Goal: Transaction & Acquisition: Purchase product/service

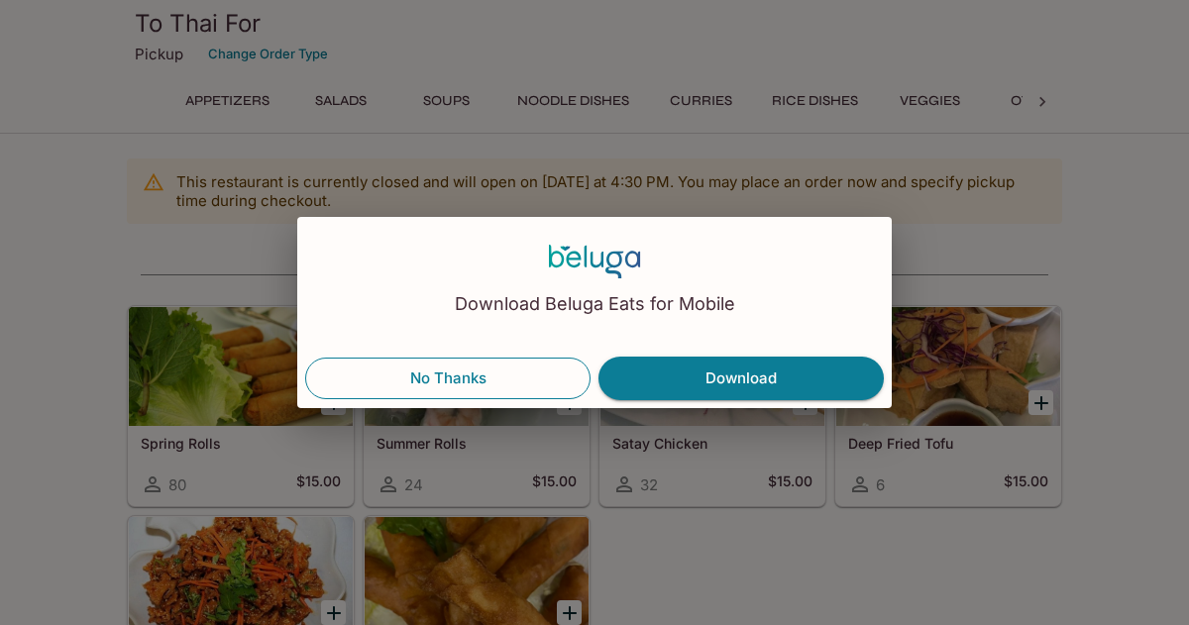
click at [507, 379] on button "No Thanks" at bounding box center [447, 379] width 285 height 42
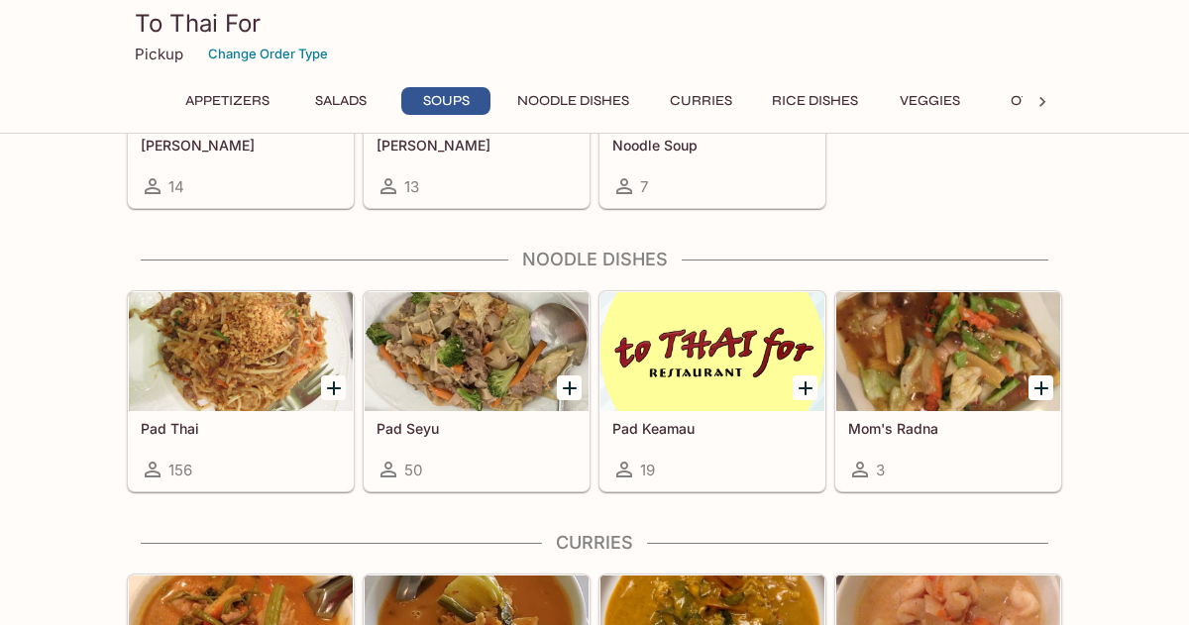
scroll to position [1076, 0]
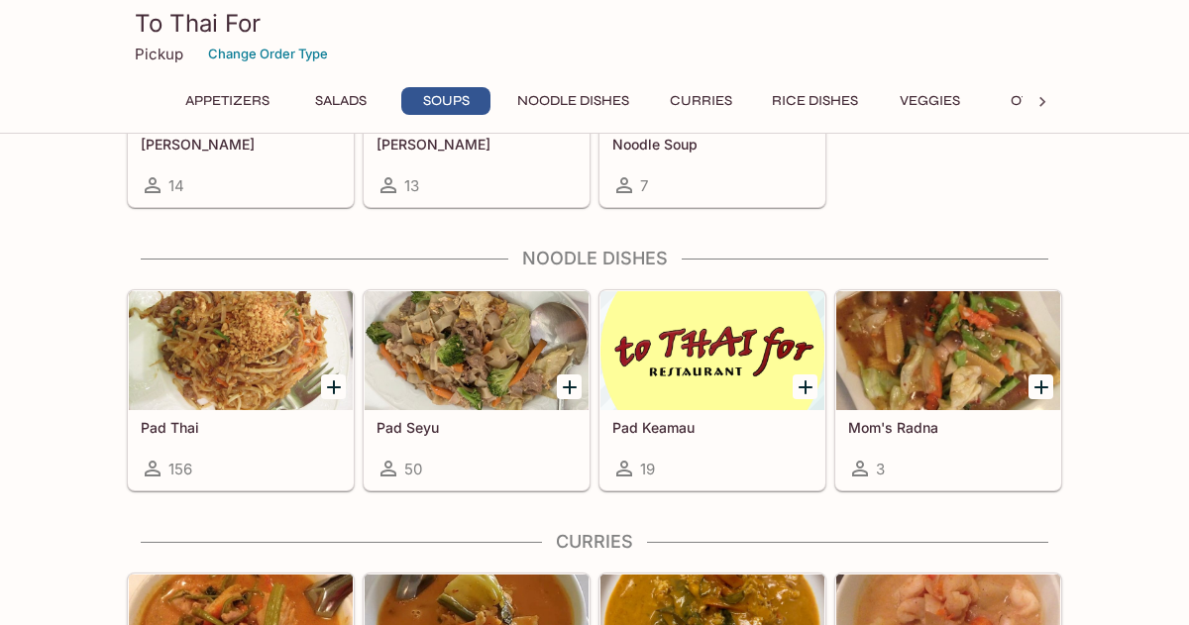
click at [206, 395] on div at bounding box center [241, 350] width 224 height 119
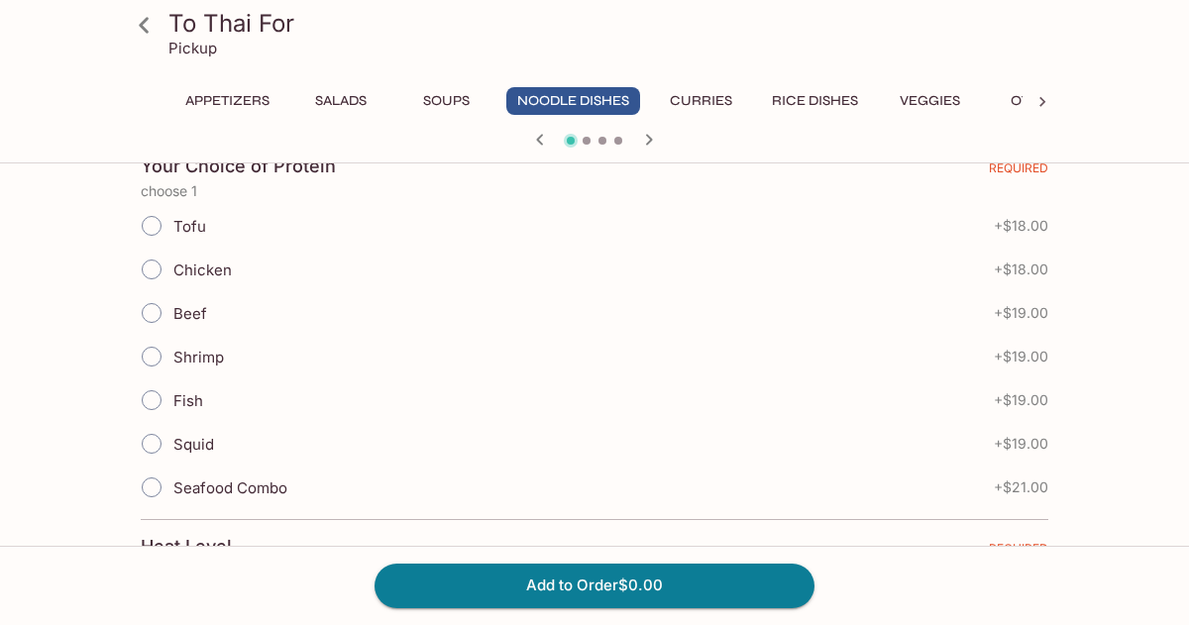
scroll to position [437, 0]
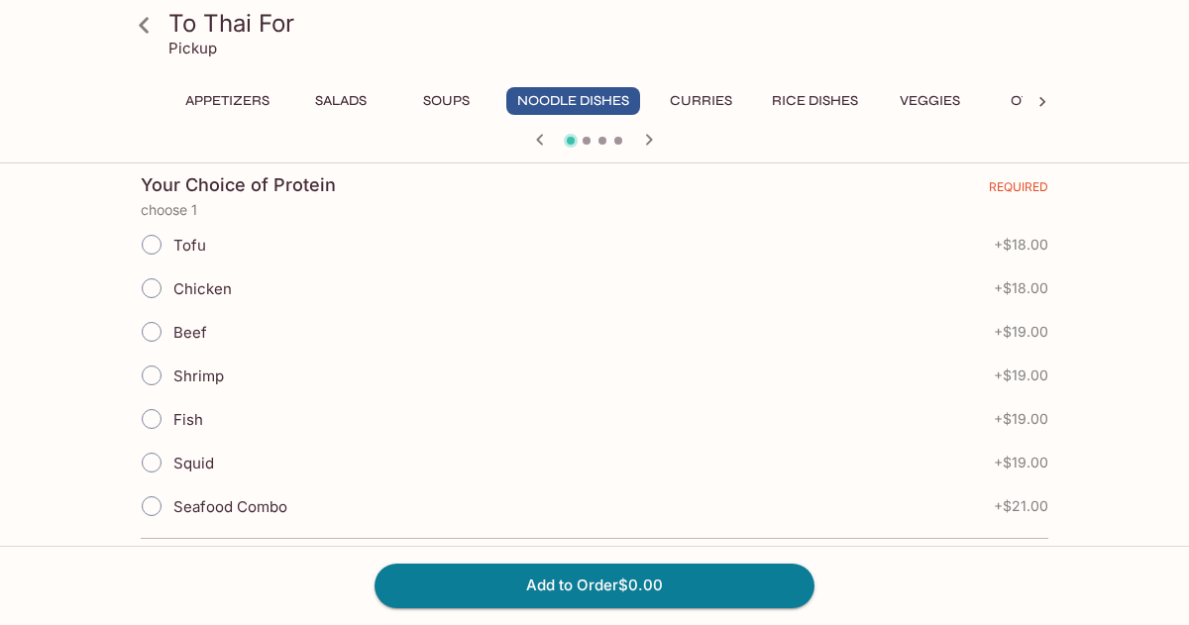
click at [148, 331] on input "Beef" at bounding box center [152, 332] width 42 height 42
radio input "true"
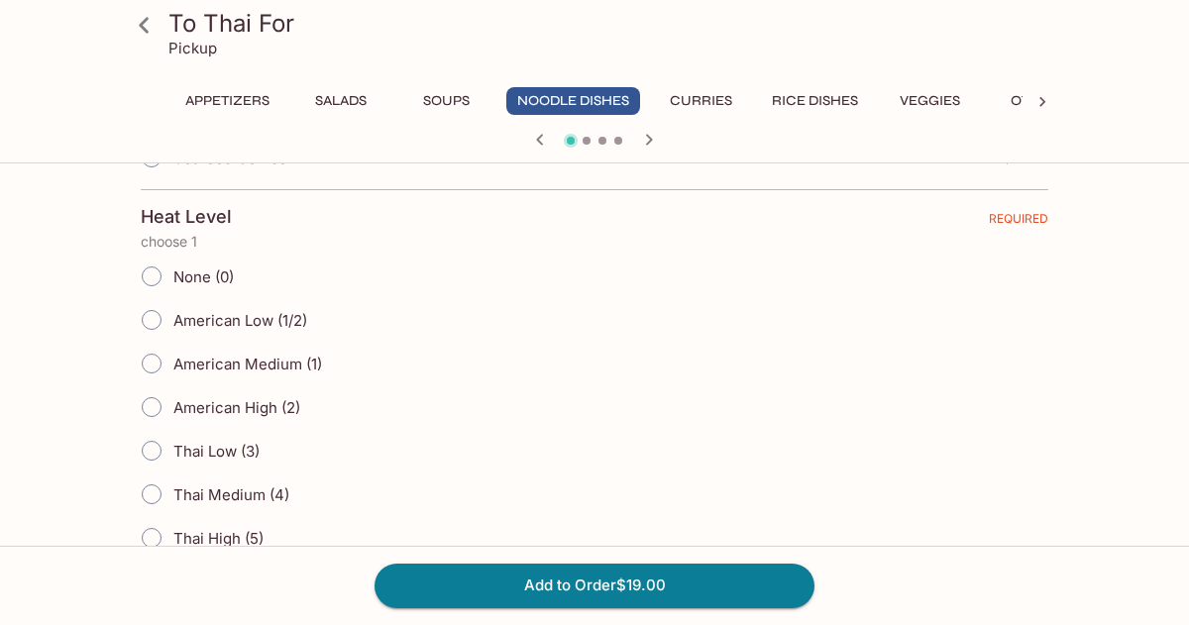
scroll to position [843, 0]
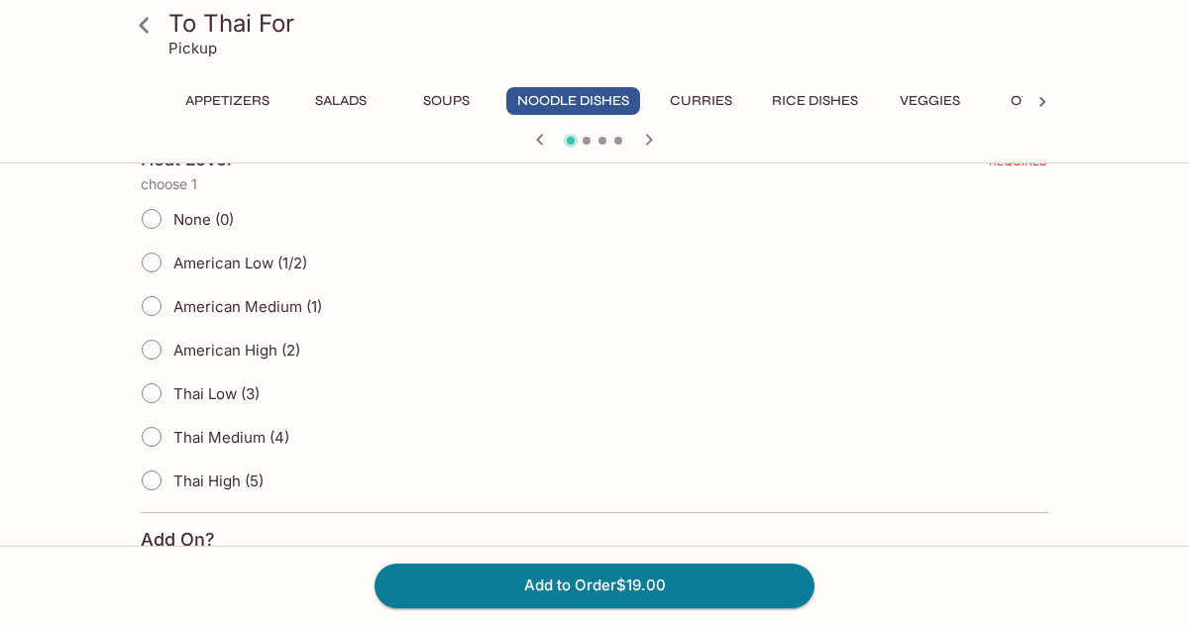
click at [150, 353] on input "American High (2)" at bounding box center [152, 350] width 42 height 42
radio input "true"
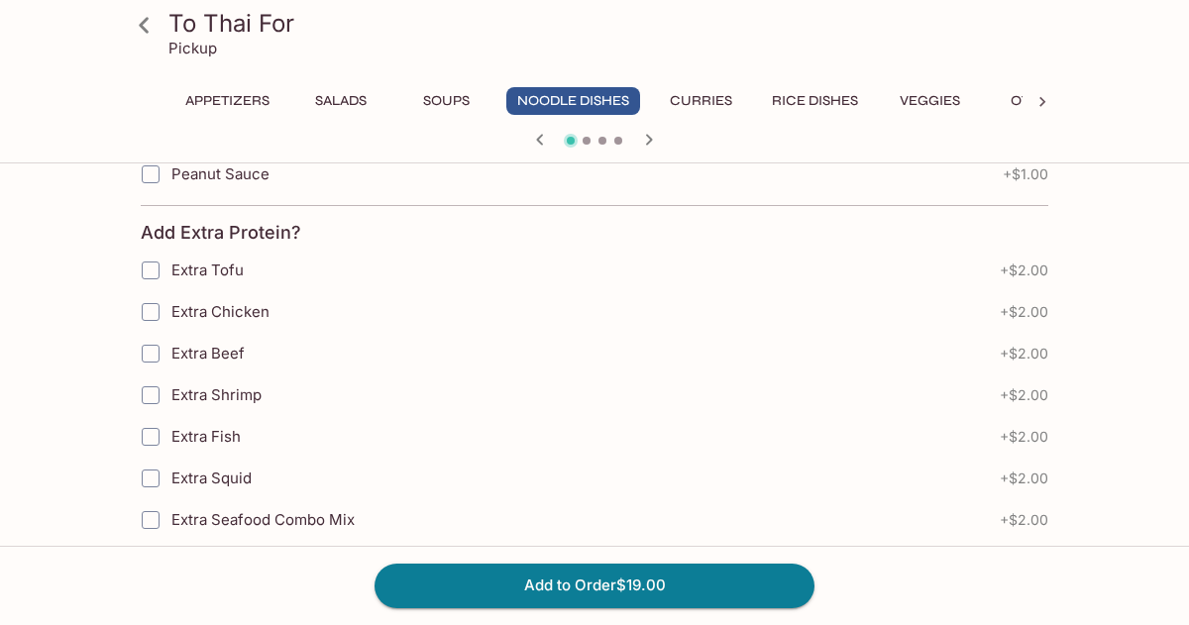
scroll to position [1497, 0]
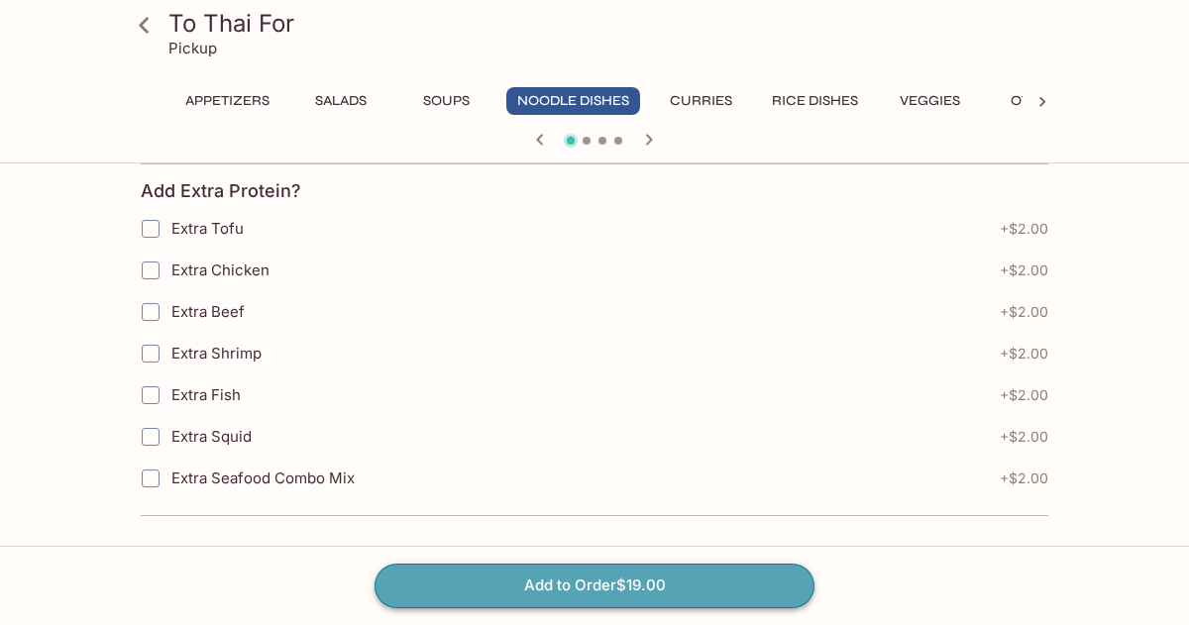
click at [610, 590] on button "Add to Order $19.00" at bounding box center [594, 586] width 440 height 44
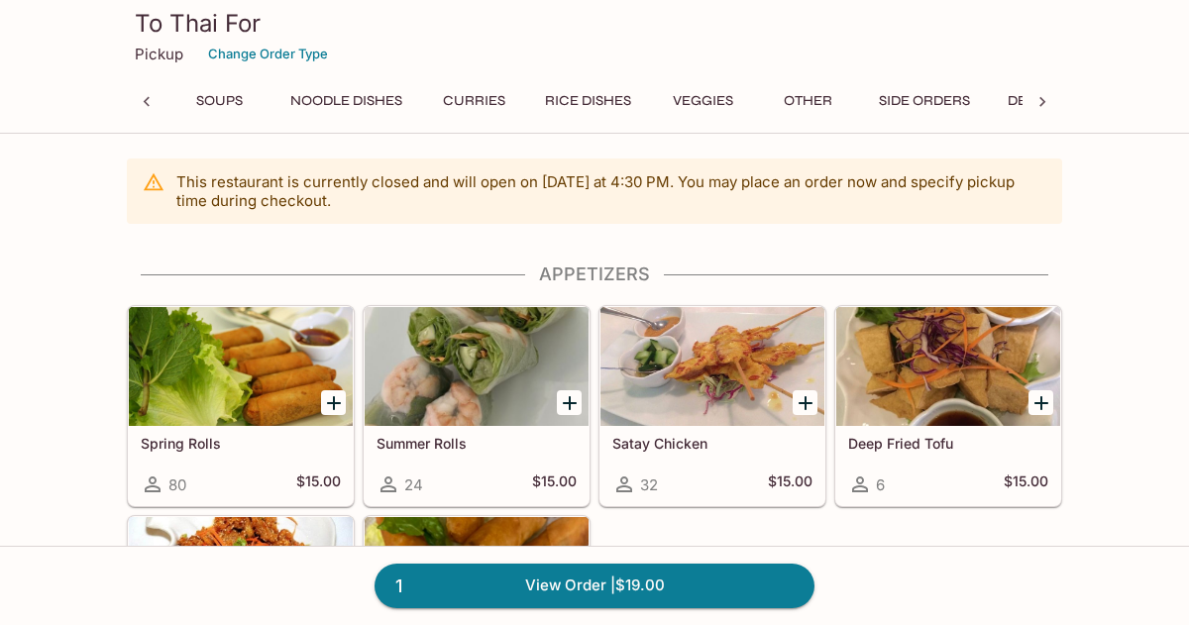
scroll to position [0, 8]
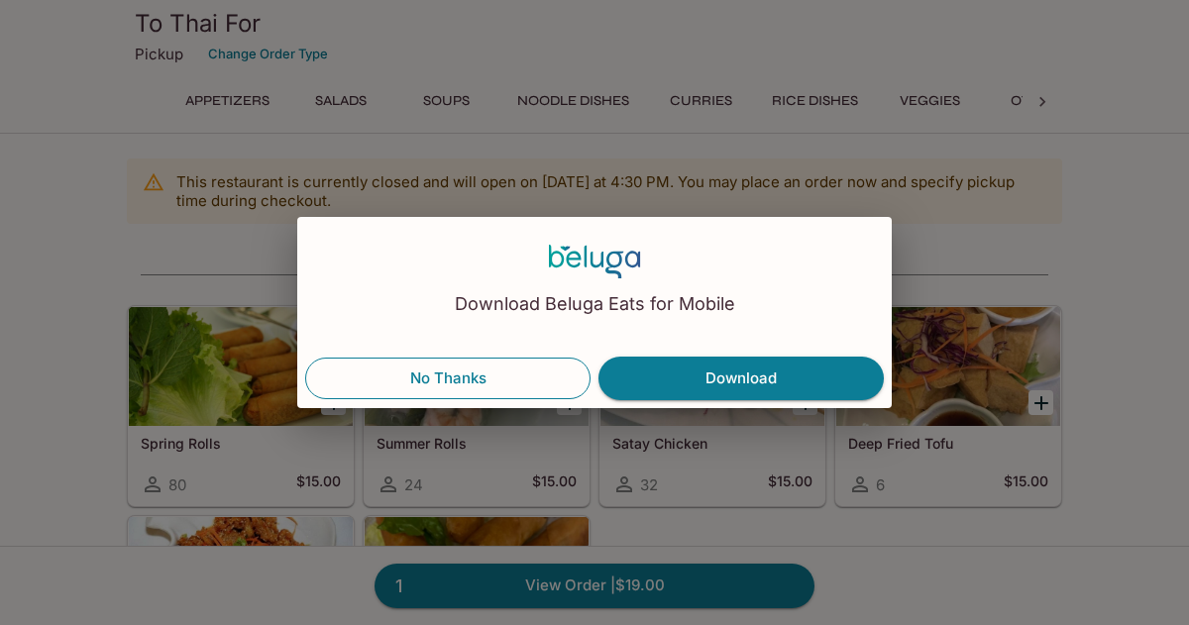
click at [456, 379] on button "No Thanks" at bounding box center [447, 379] width 285 height 42
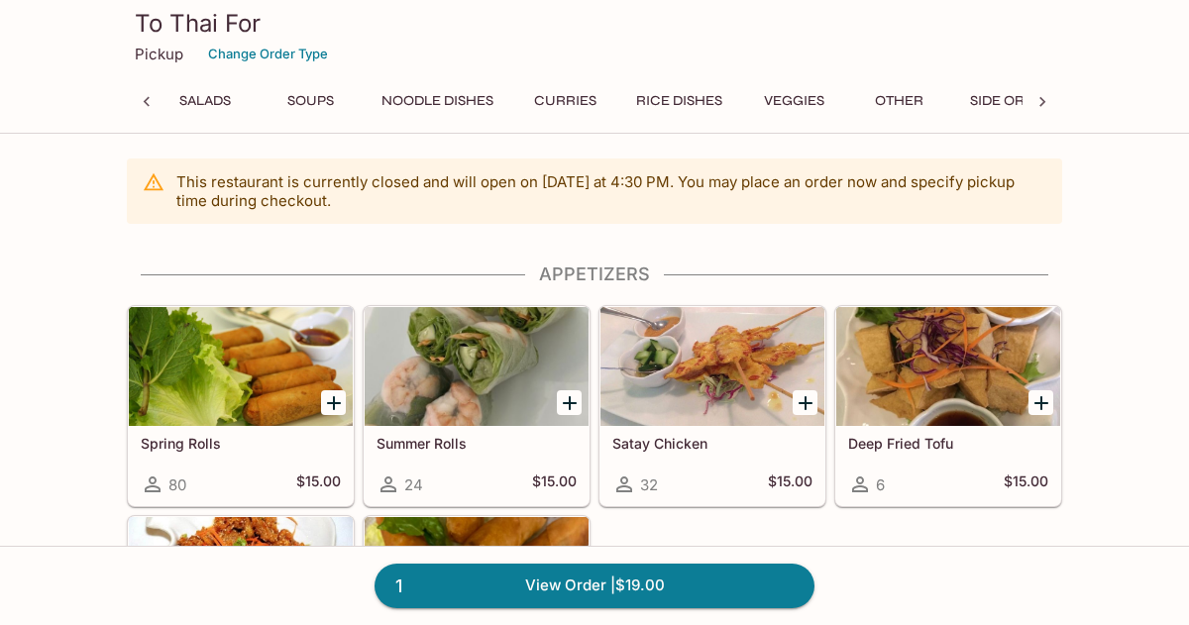
scroll to position [0, 131]
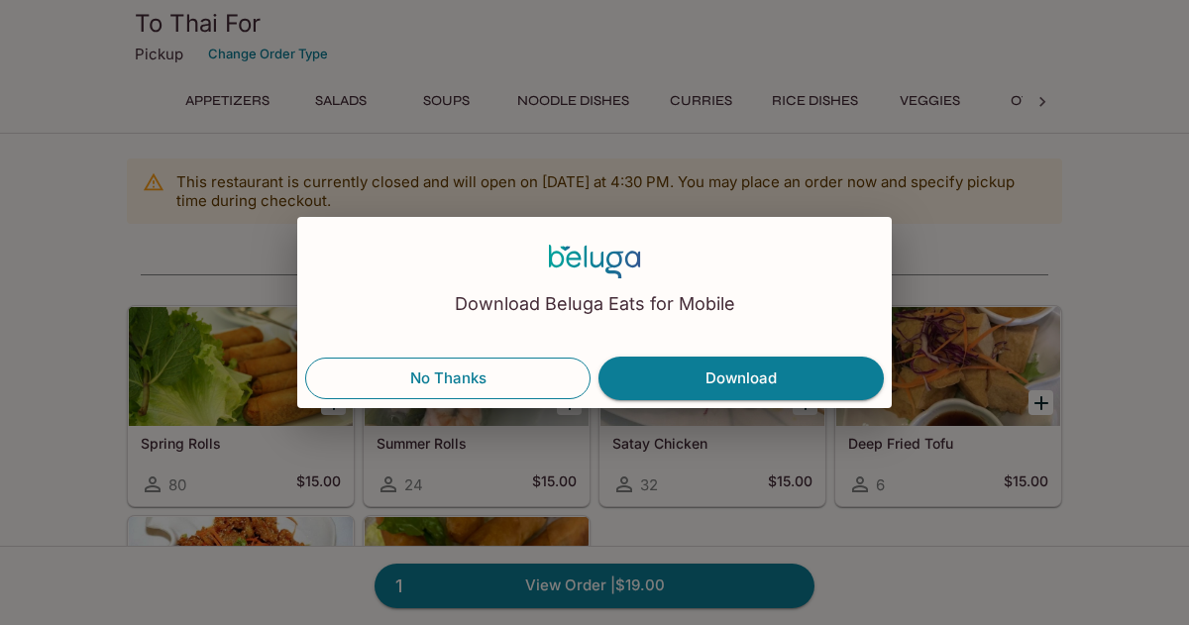
click at [507, 377] on button "No Thanks" at bounding box center [447, 379] width 285 height 42
